Goal: Information Seeking & Learning: Learn about a topic

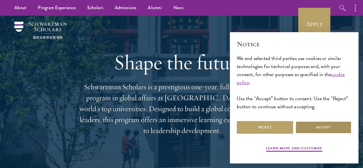
click at [329, 123] on button "Accept" at bounding box center [323, 127] width 56 height 13
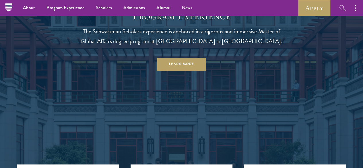
scroll to position [467, 0]
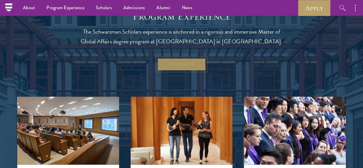
click at [180, 71] on link "Learn More" at bounding box center [181, 64] width 49 height 13
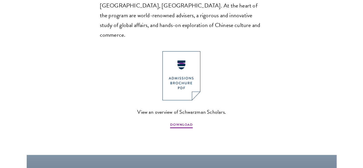
scroll to position [419, 0]
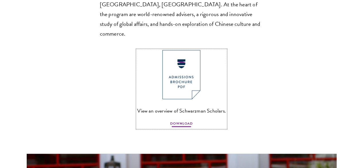
click at [182, 121] on span "DOWNLOAD" at bounding box center [181, 124] width 23 height 7
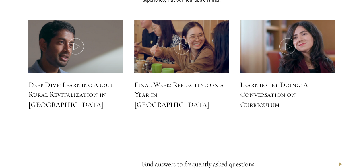
scroll to position [2546, 0]
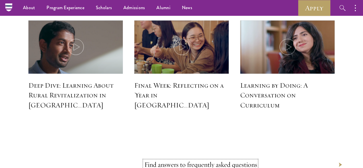
click at [221, 160] on link "Find answers to frequently asked questions" at bounding box center [200, 164] width 113 height 9
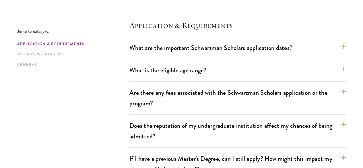
scroll to position [149, 0]
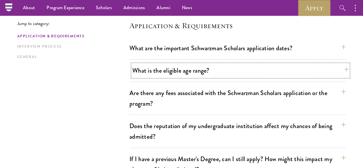
click at [193, 68] on button "What is the eligible age range?" at bounding box center [240, 70] width 216 height 13
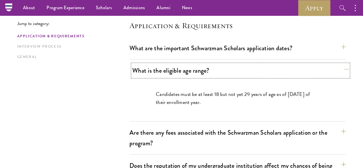
click at [193, 68] on button "What is the eligible age range?" at bounding box center [240, 70] width 216 height 13
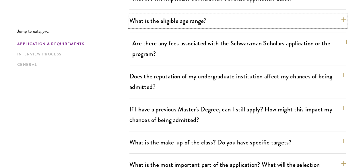
scroll to position [198, 0]
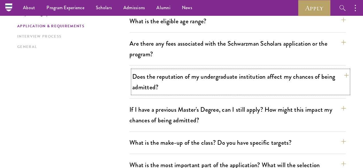
click at [179, 76] on button "Does the reputation of my undergraduate institution affect my chances of being …" at bounding box center [240, 82] width 216 height 24
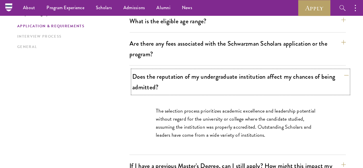
click at [179, 76] on button "Does the reputation of my undergraduate institution affect my chances of being …" at bounding box center [240, 82] width 216 height 24
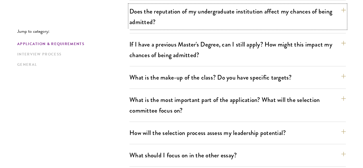
scroll to position [264, 0]
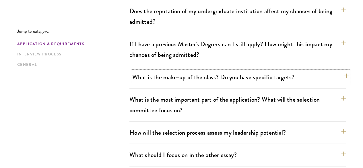
click at [203, 71] on button "What is the make-up of the class? Do you have specific targets?" at bounding box center [240, 77] width 216 height 13
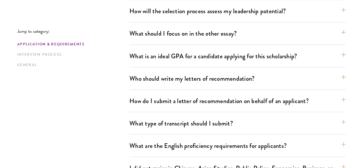
scroll to position [500, 0]
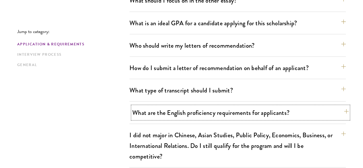
click at [235, 106] on button "What are the English proficiency requirements for applicants?" at bounding box center [240, 112] width 216 height 13
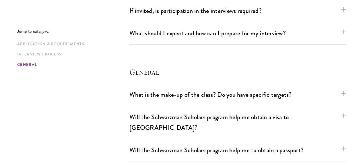
scroll to position [1078, 0]
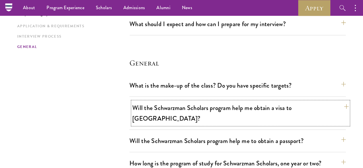
click at [178, 101] on button "Will the Schwarzman Scholars program help me obtain a visa to China?" at bounding box center [240, 113] width 216 height 24
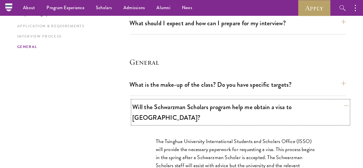
scroll to position [877, 0]
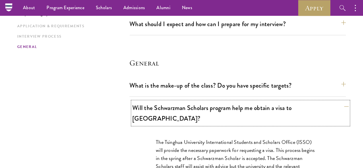
click at [178, 101] on button "Will the Schwarzman Scholars program help me obtain a visa to China?" at bounding box center [240, 113] width 216 height 24
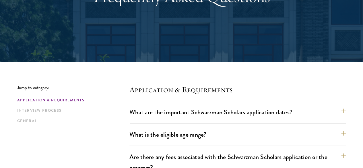
scroll to position [0, 0]
